Goal: Navigation & Orientation: Find specific page/section

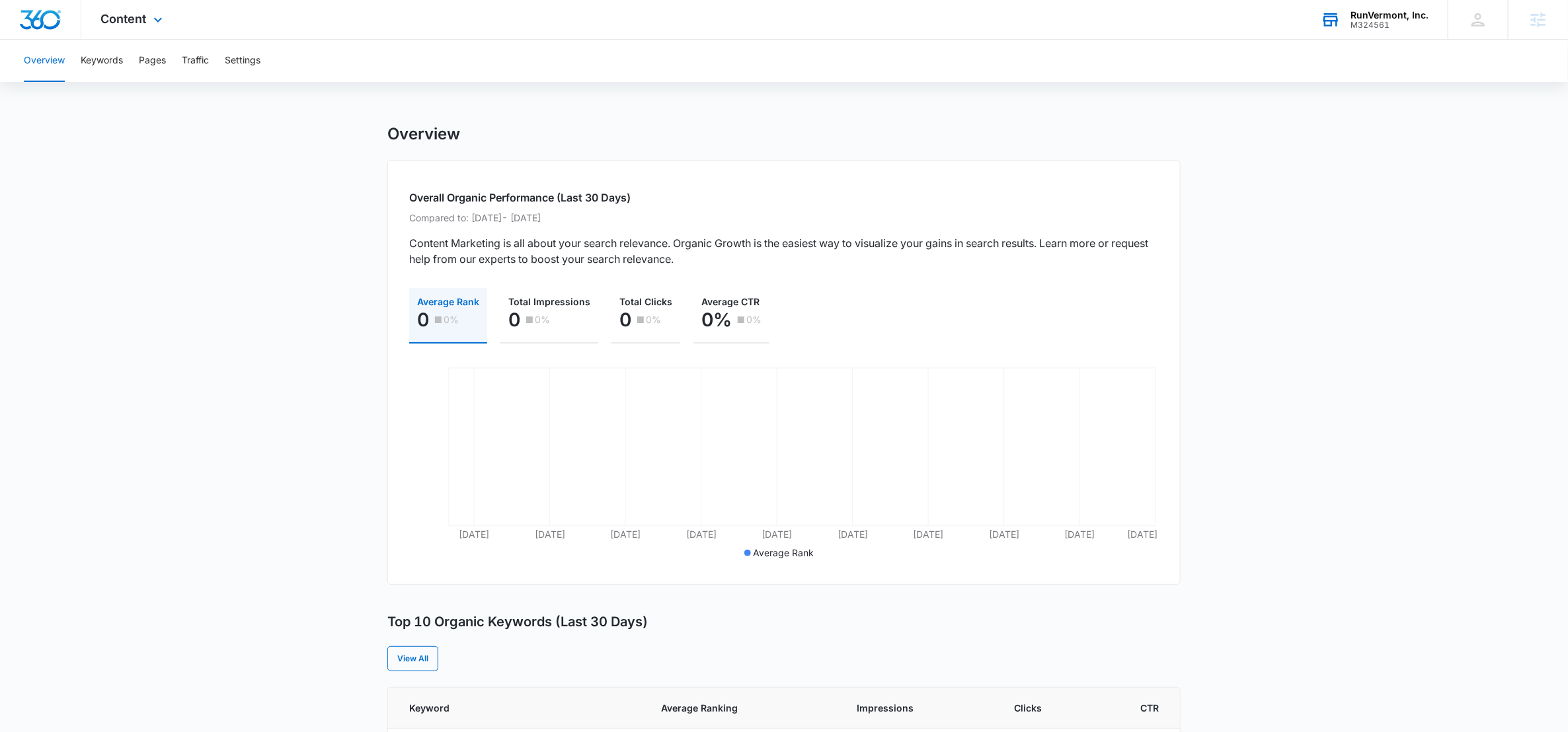
click at [1322, 31] on div "RunVermont, Inc. M324561 Your Accounts View All" at bounding box center [1374, 19] width 147 height 39
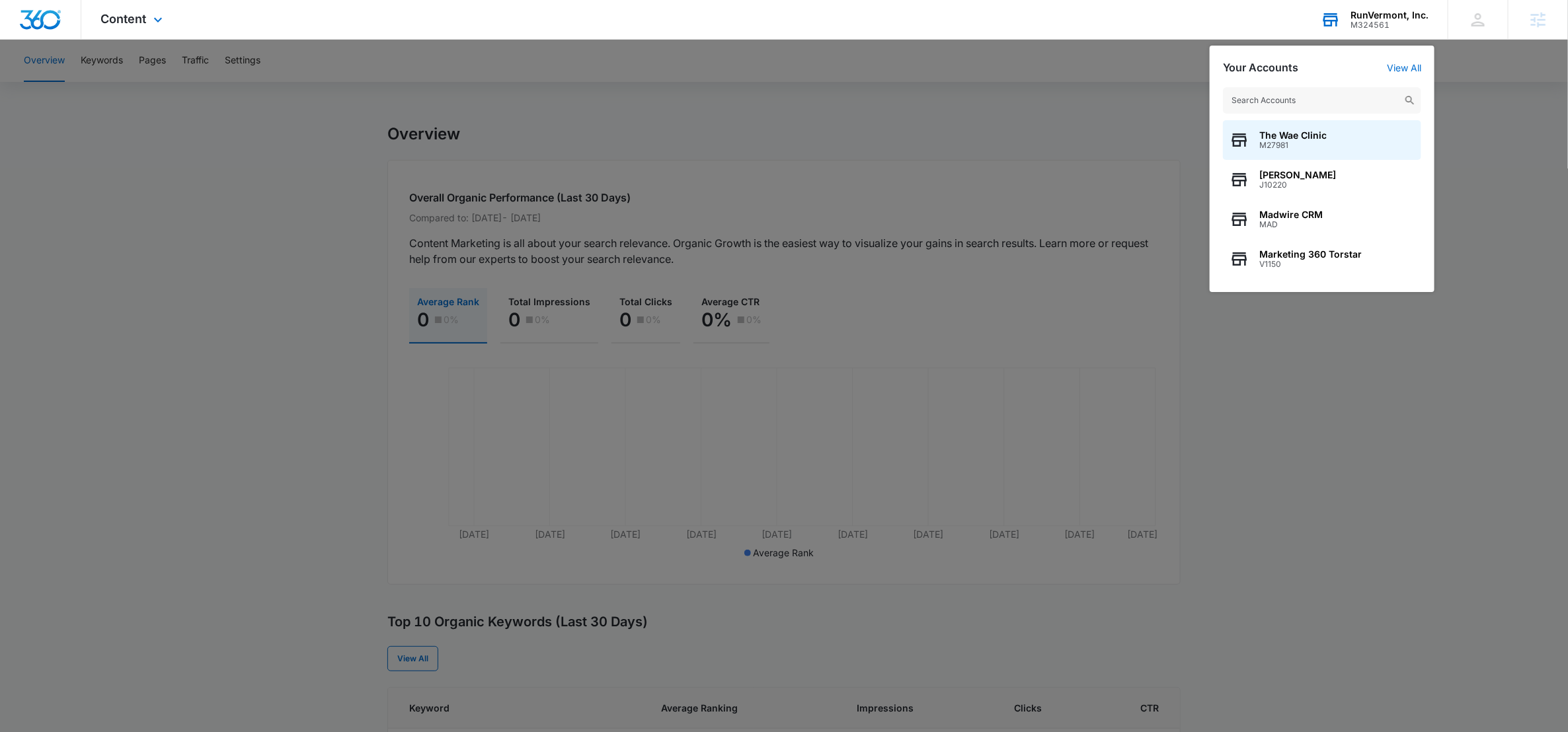
click at [1262, 99] on input "text" at bounding box center [1321, 100] width 198 height 26
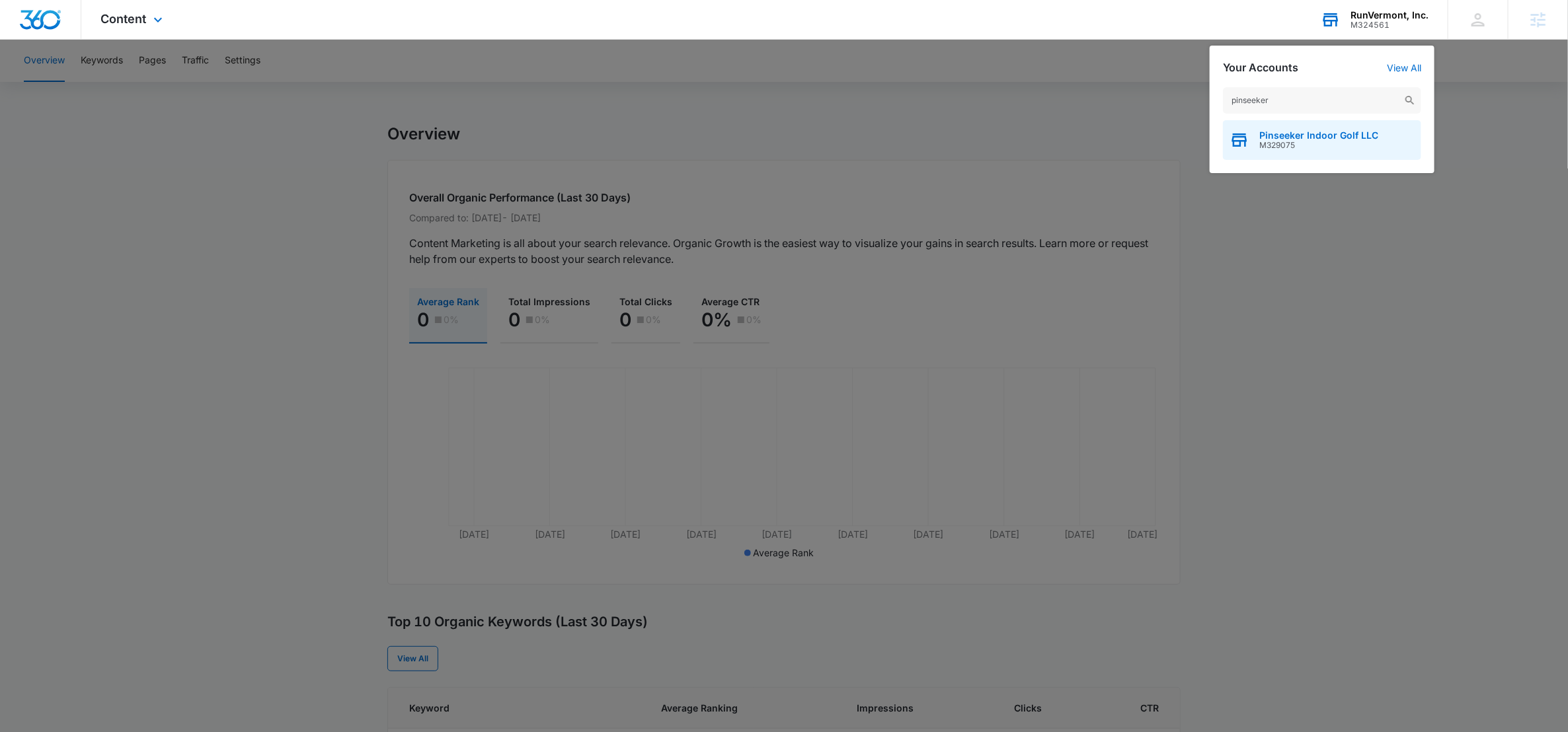
type input "pinseeker"
click at [1299, 133] on span "Pinseeker Indoor Golf LLC" at bounding box center [1318, 135] width 119 height 10
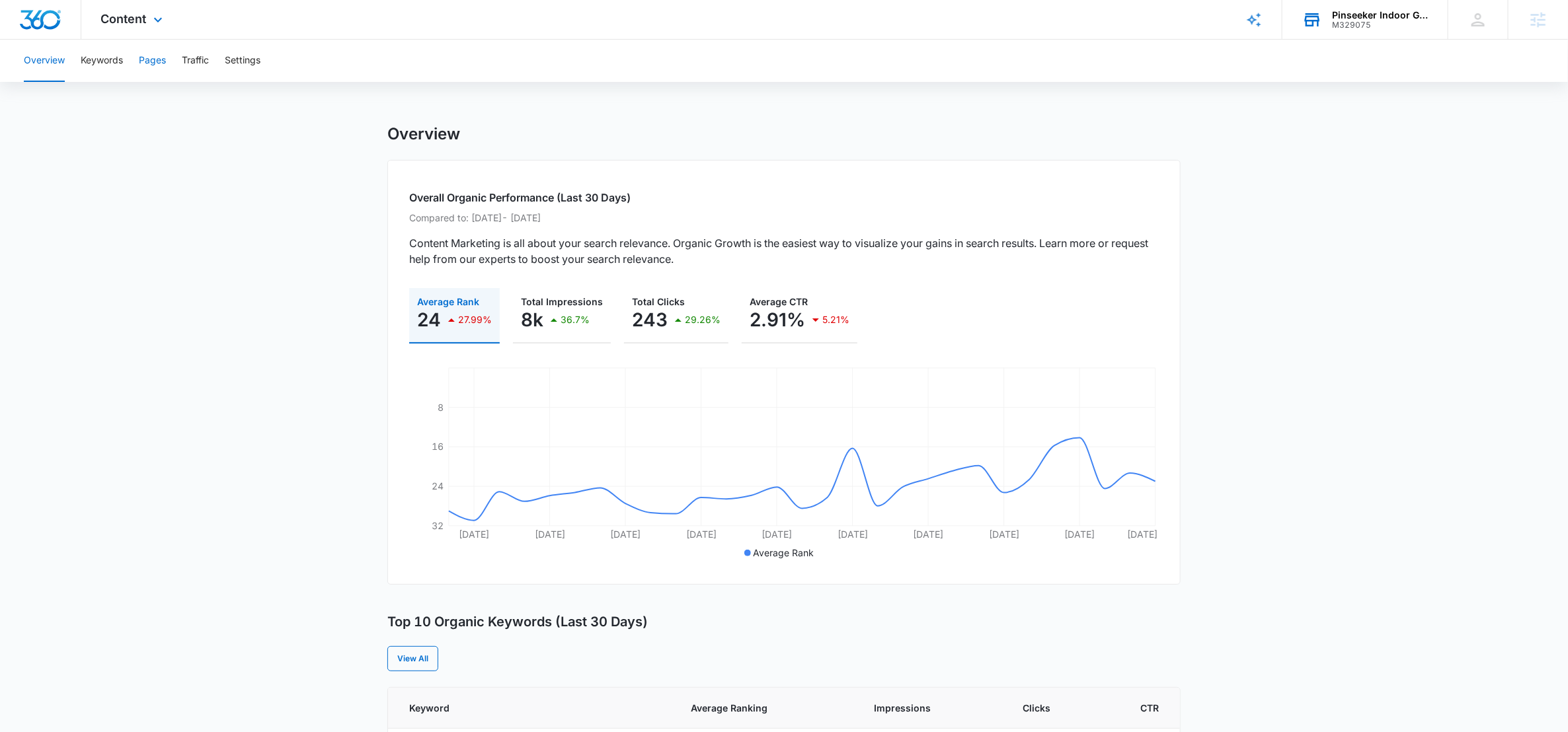
click at [165, 67] on button "Pages" at bounding box center [152, 61] width 27 height 42
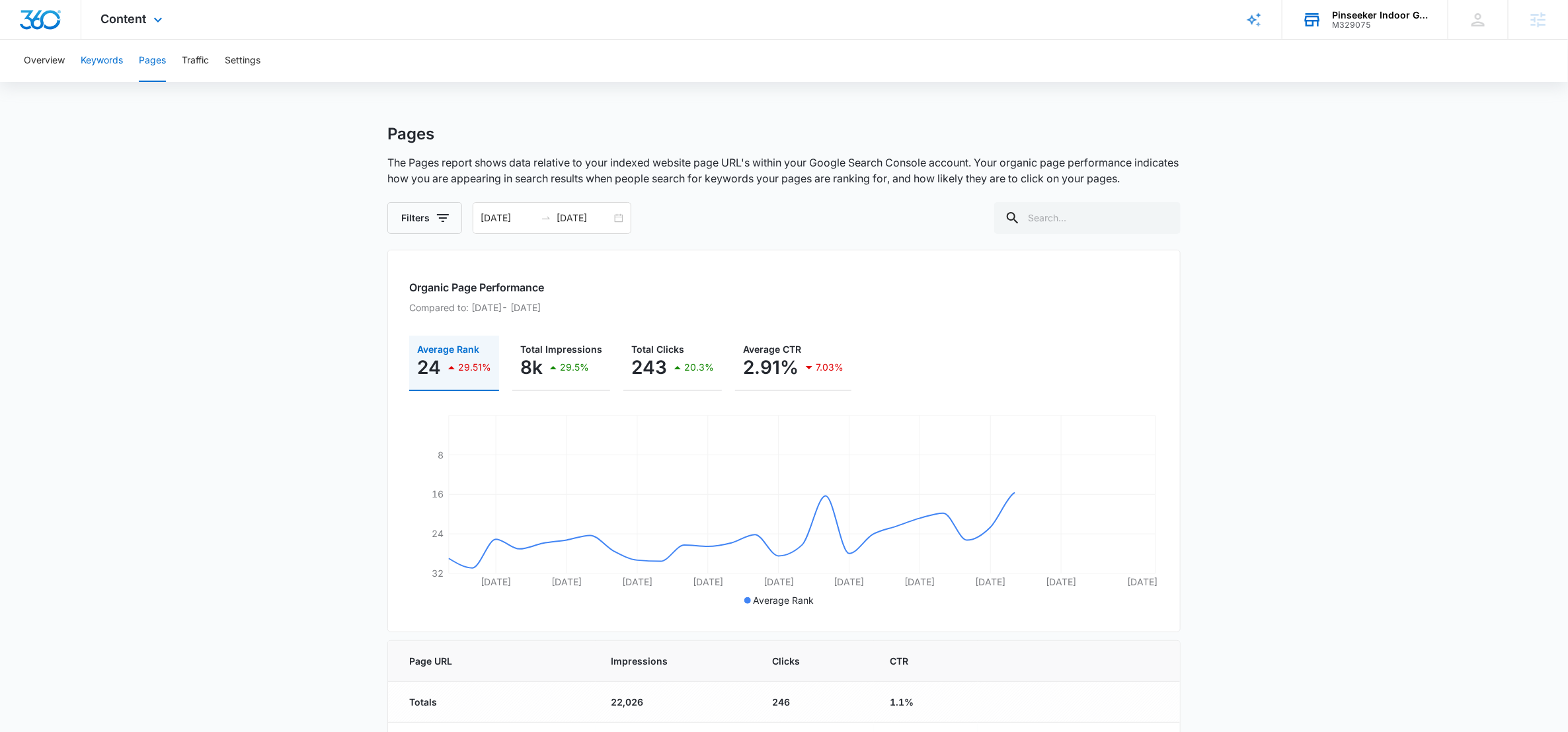
click at [110, 61] on button "Keywords" at bounding box center [102, 61] width 42 height 42
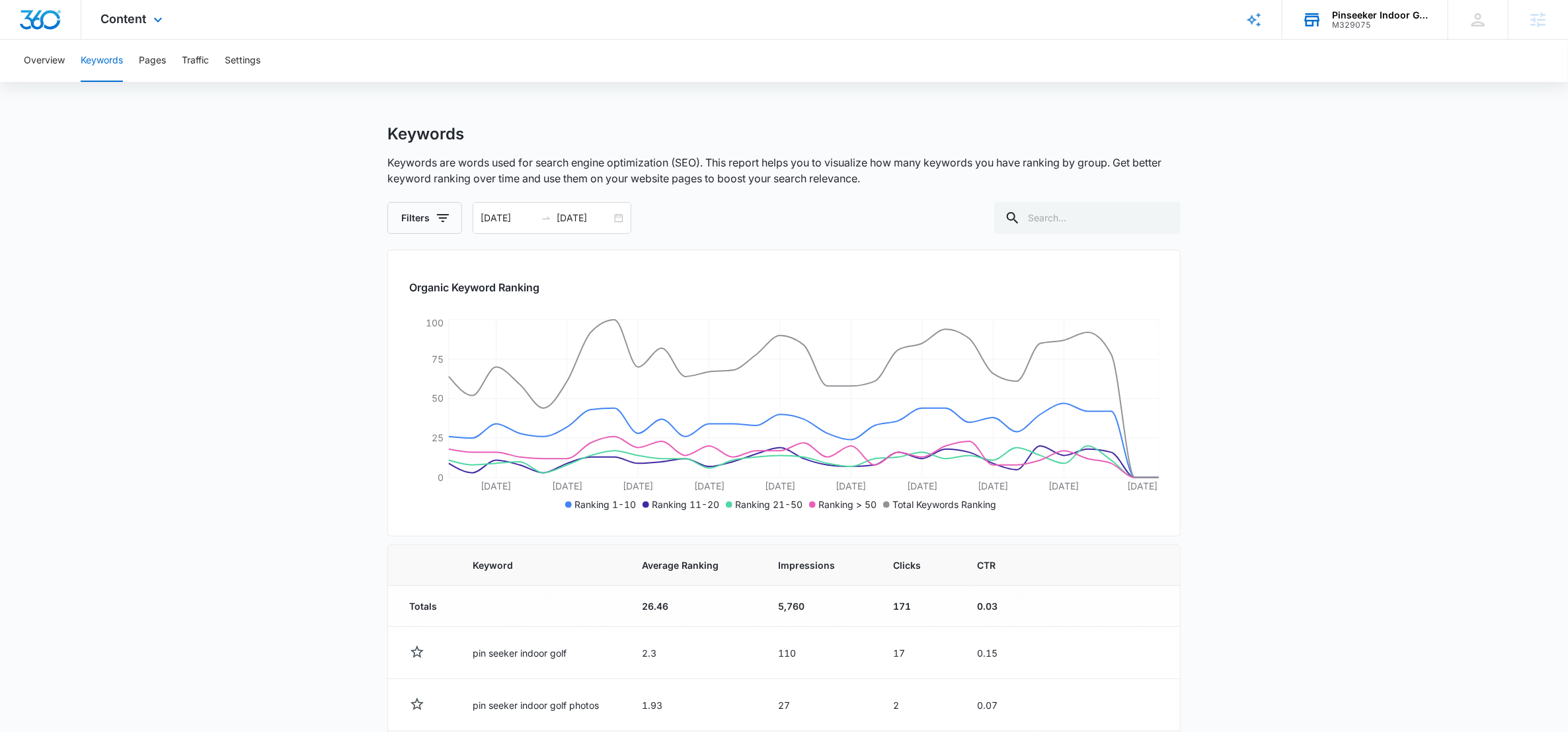
click at [132, 27] on div "Content Apps Reputation Websites Forms CRM Email Social Shop Payments POS Conte…" at bounding box center [133, 19] width 105 height 39
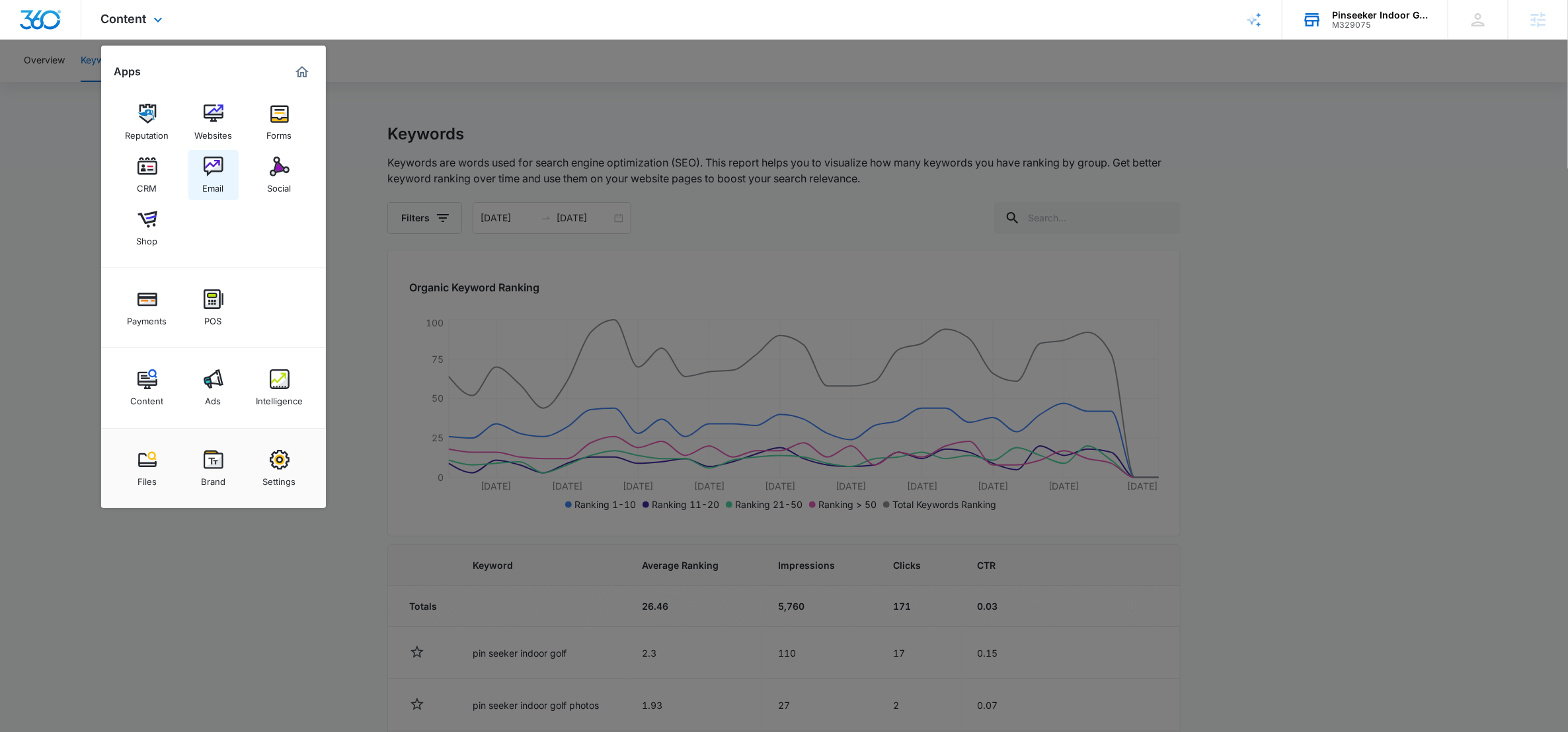
click at [224, 181] on link "Email" at bounding box center [213, 175] width 50 height 50
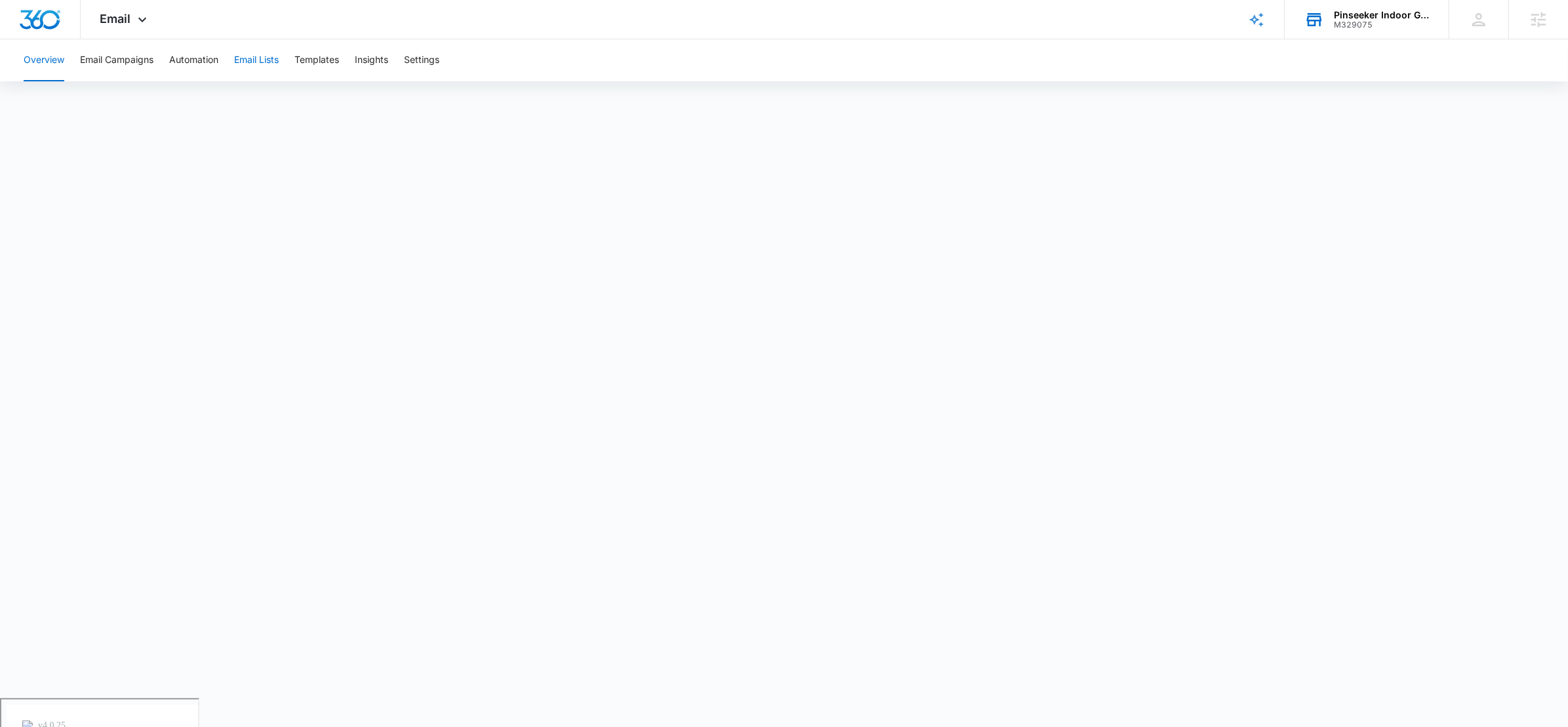
click at [269, 65] on button "Email Lists" at bounding box center [256, 60] width 44 height 42
click at [375, 65] on button "Insights" at bounding box center [372, 60] width 33 height 42
click at [255, 65] on button "Email Lists" at bounding box center [256, 60] width 44 height 42
click at [321, 59] on button "Templates" at bounding box center [317, 60] width 44 height 42
